Goal: Task Accomplishment & Management: Use online tool/utility

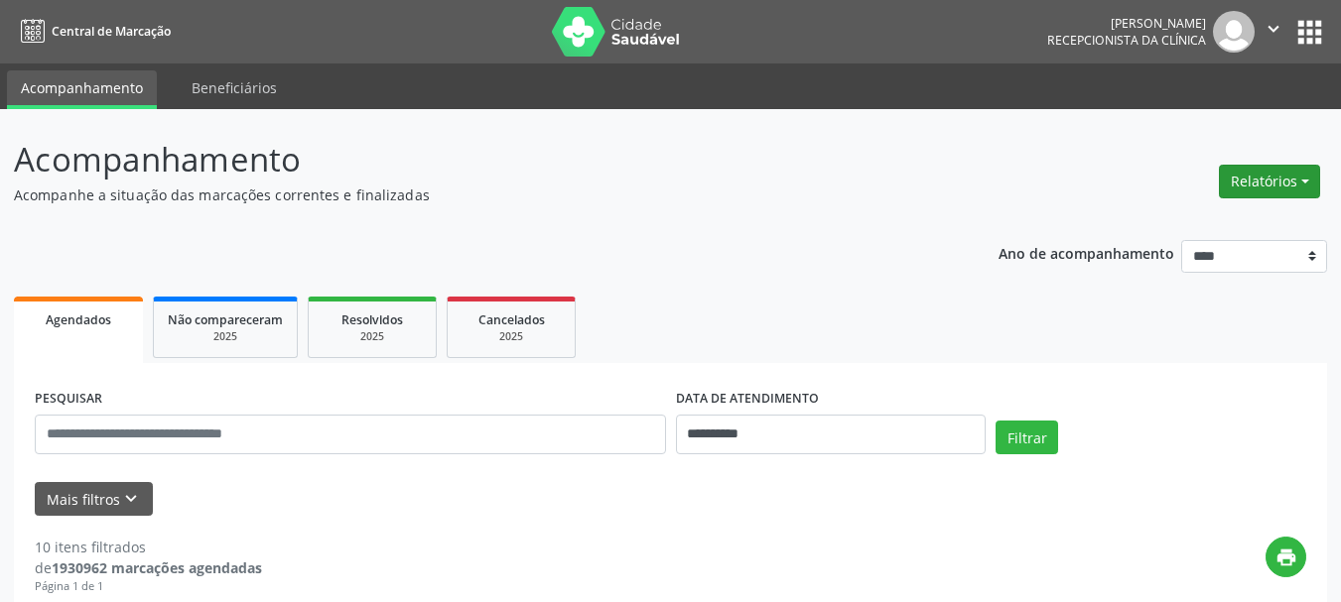
click at [1263, 179] on button "Relatórios" at bounding box center [1269, 182] width 101 height 34
click at [1196, 219] on link "Agendamentos" at bounding box center [1214, 224] width 213 height 28
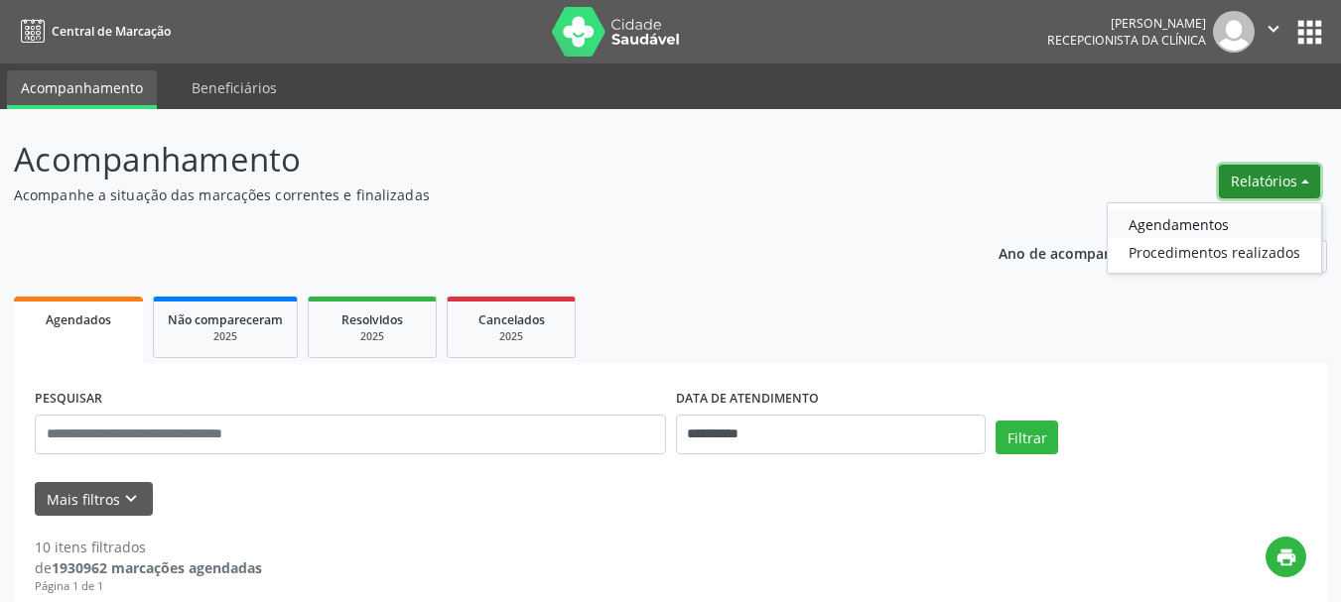
select select "*"
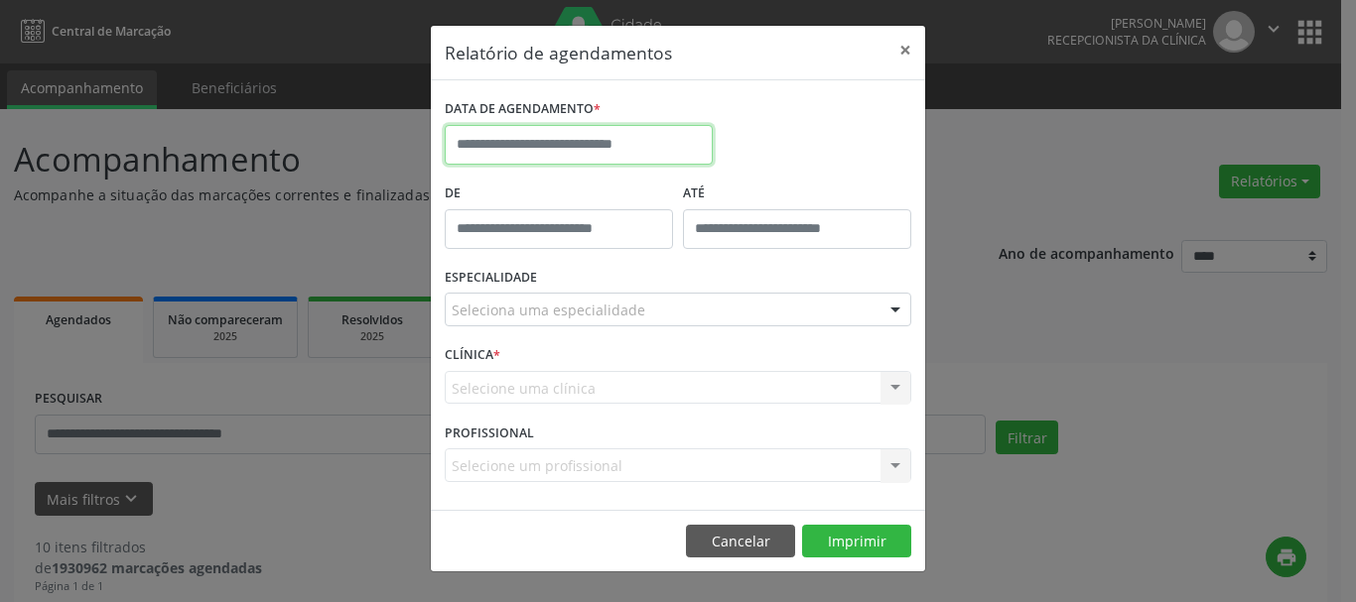
click at [592, 152] on input "text" at bounding box center [579, 145] width 268 height 40
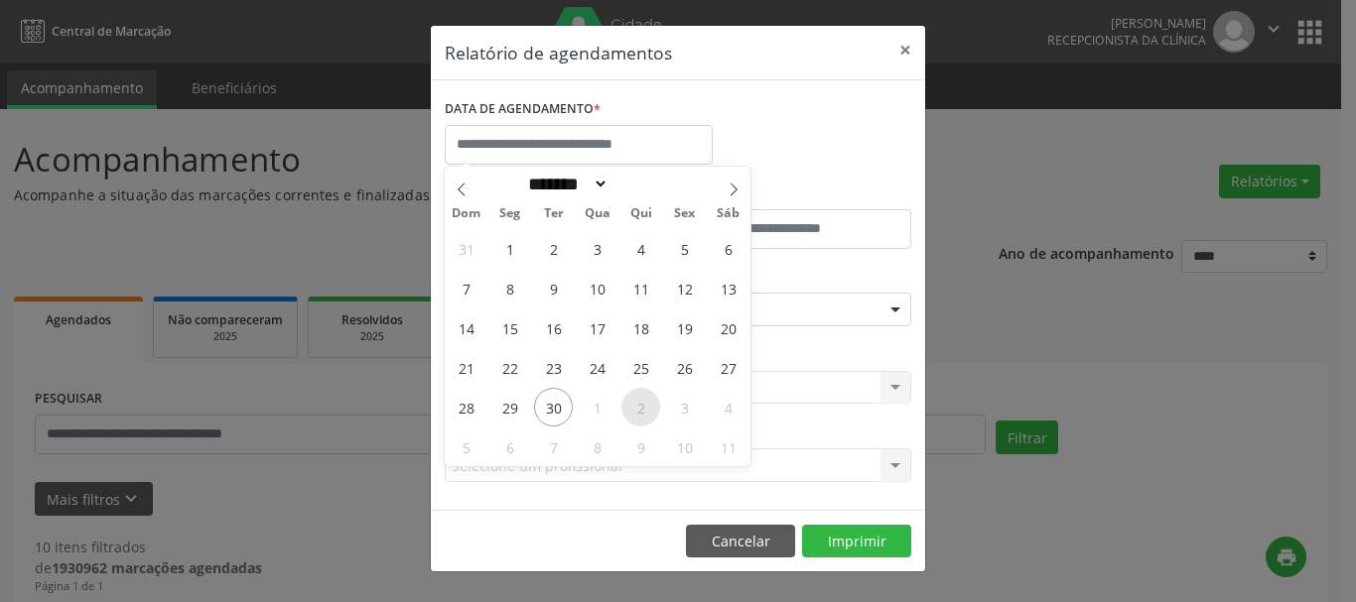
click at [641, 407] on span "2" at bounding box center [640, 407] width 39 height 39
type input "**********"
click at [635, 408] on span "2" at bounding box center [640, 407] width 39 height 39
click at [635, 408] on div "CLÍNICA * Selecione uma clínica Nenhum resultado encontrado para: " " Não há ne…" at bounding box center [678, 378] width 476 height 77
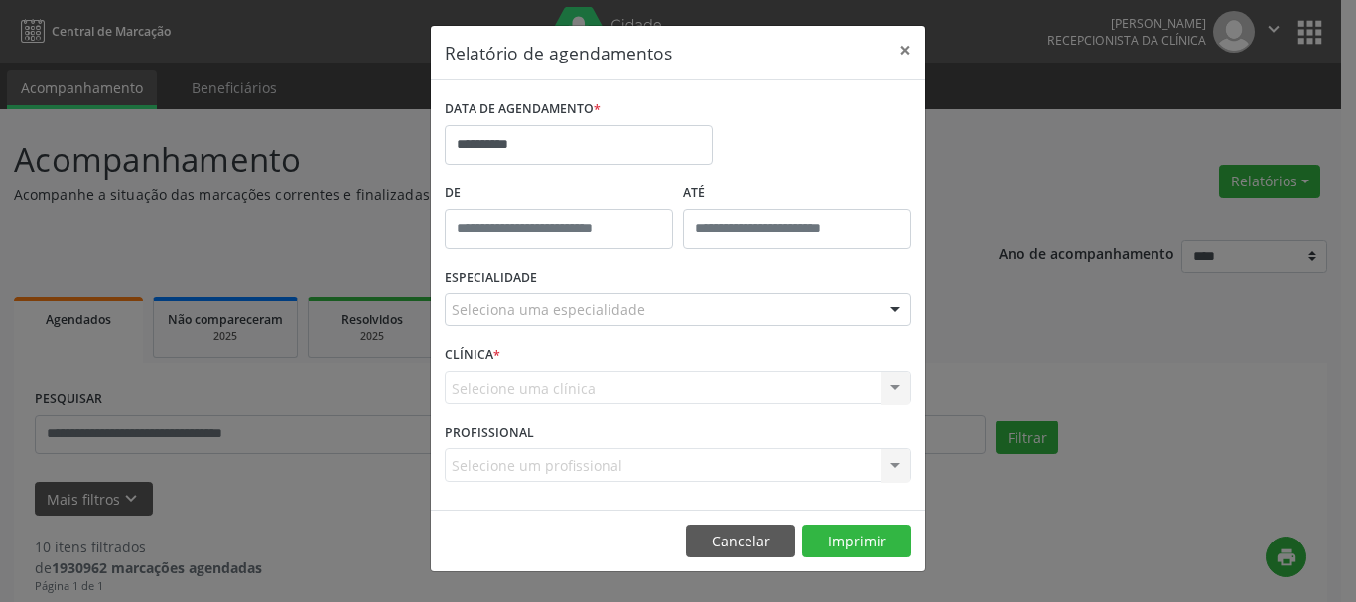
click at [667, 306] on div "Seleciona uma especialidade" at bounding box center [678, 310] width 466 height 34
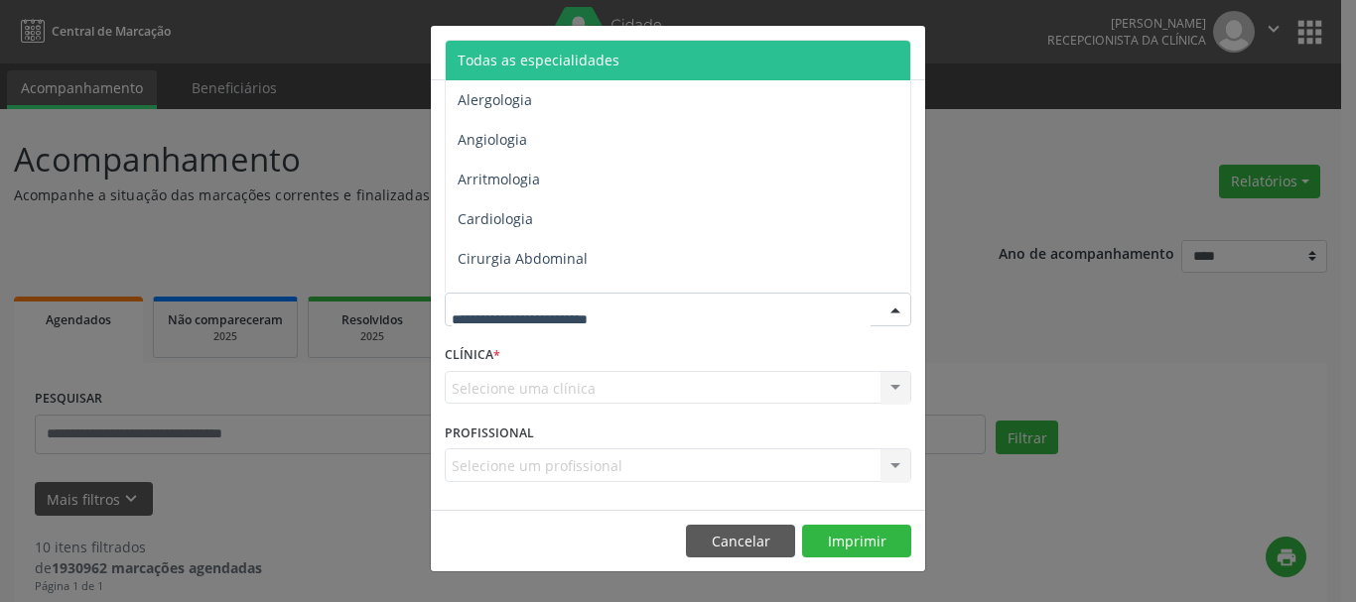
click at [544, 58] on span "Todas as especialidades" at bounding box center [539, 60] width 162 height 19
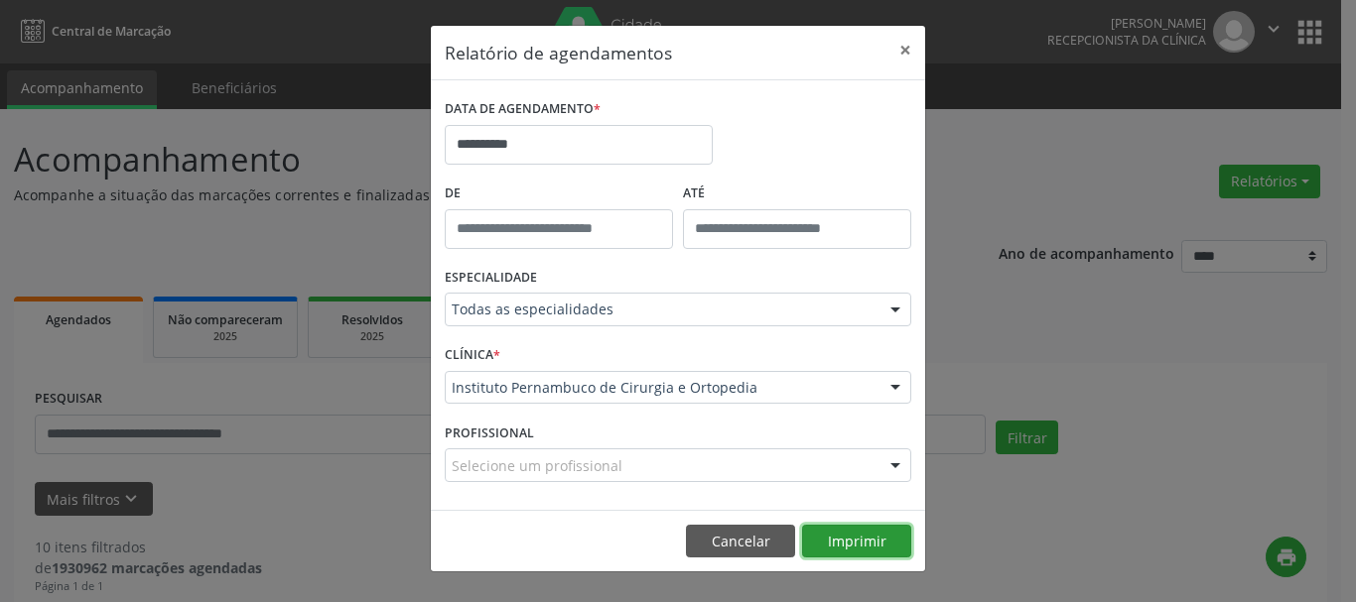
click at [887, 539] on button "Imprimir" at bounding box center [856, 542] width 109 height 34
